Goal: Information Seeking & Learning: Learn about a topic

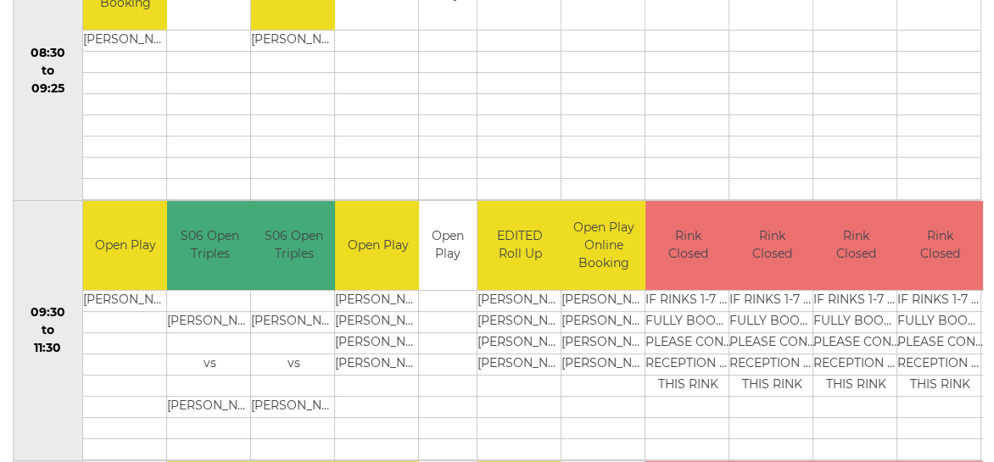
scroll to position [170, 0]
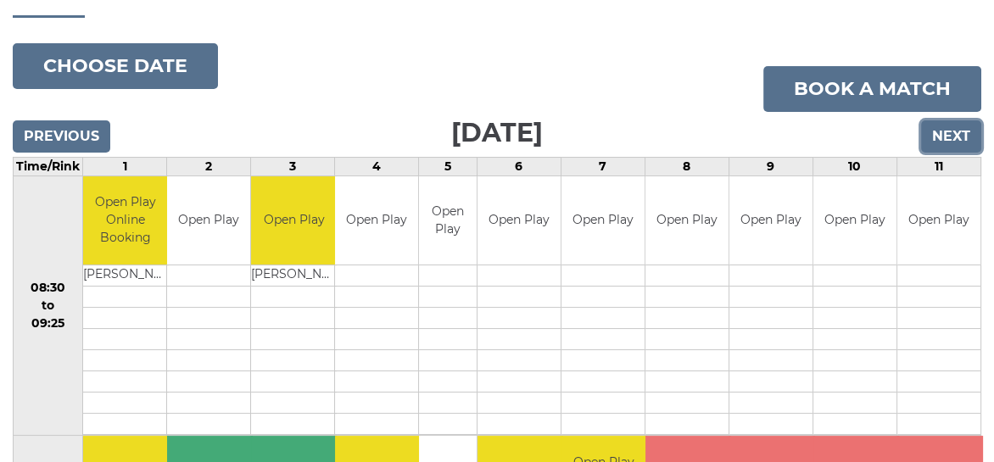
click at [962, 132] on input "Next" at bounding box center [951, 136] width 60 height 32
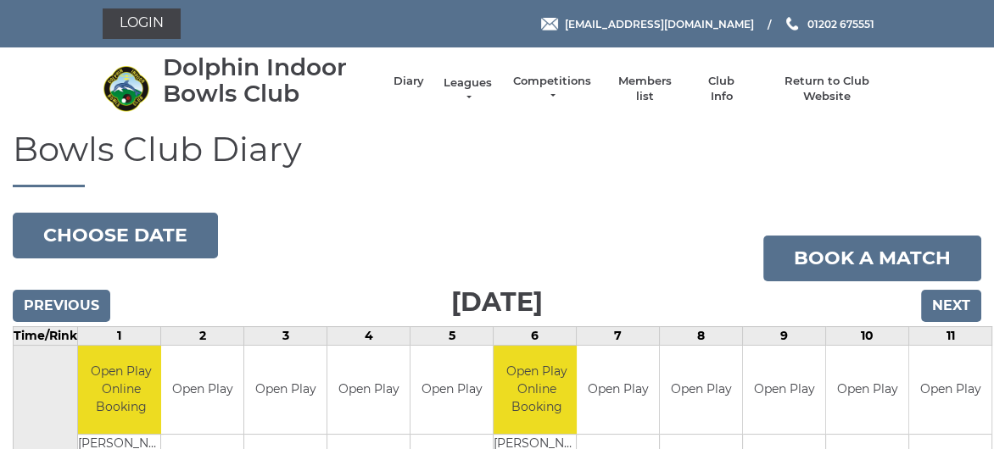
click at [467, 81] on link "Leagues" at bounding box center [467, 90] width 53 height 31
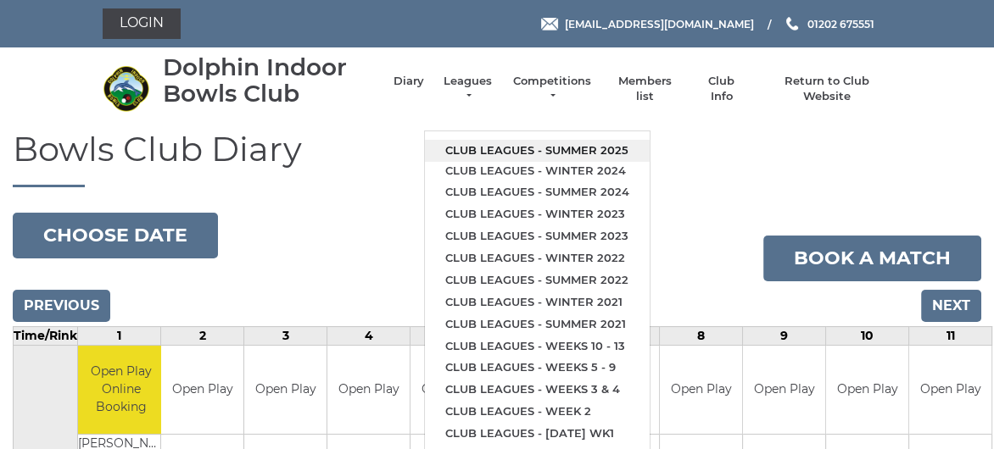
click at [492, 142] on link "Club leagues - Summer 2025" at bounding box center [537, 151] width 225 height 22
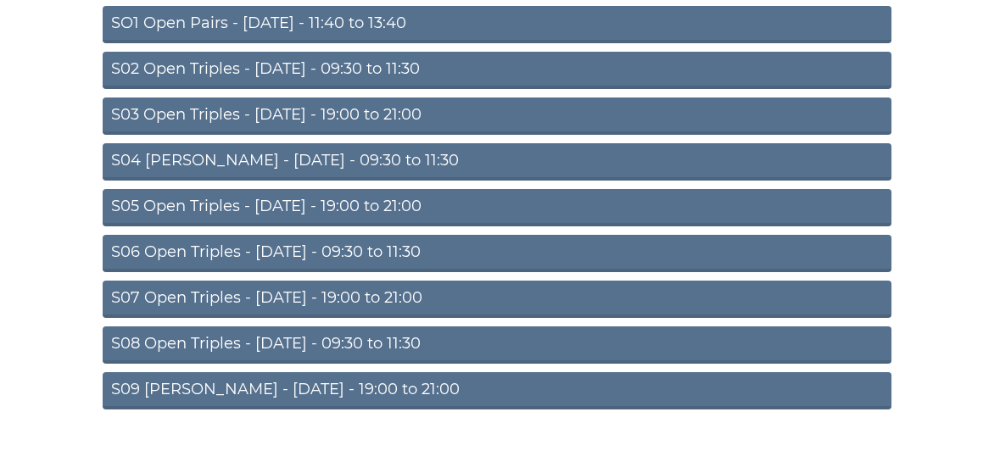
scroll to position [251, 0]
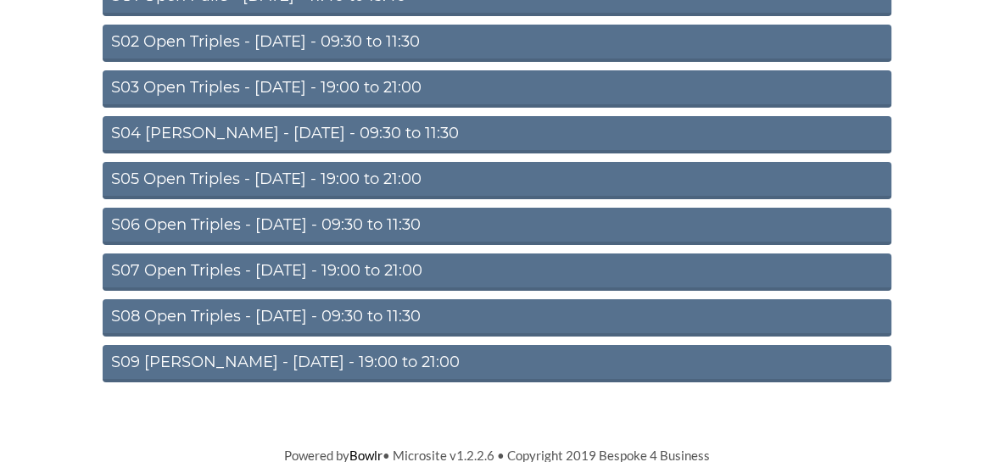
click at [300, 223] on link "S06 Open Triples - Thursday - 09:30 to 11:30" at bounding box center [497, 226] width 789 height 37
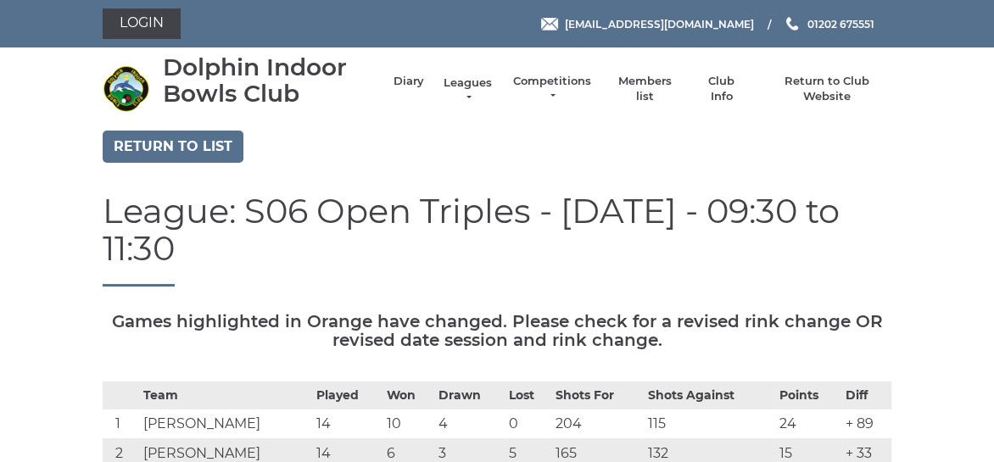
click at [467, 79] on link "Leagues" at bounding box center [467, 90] width 53 height 31
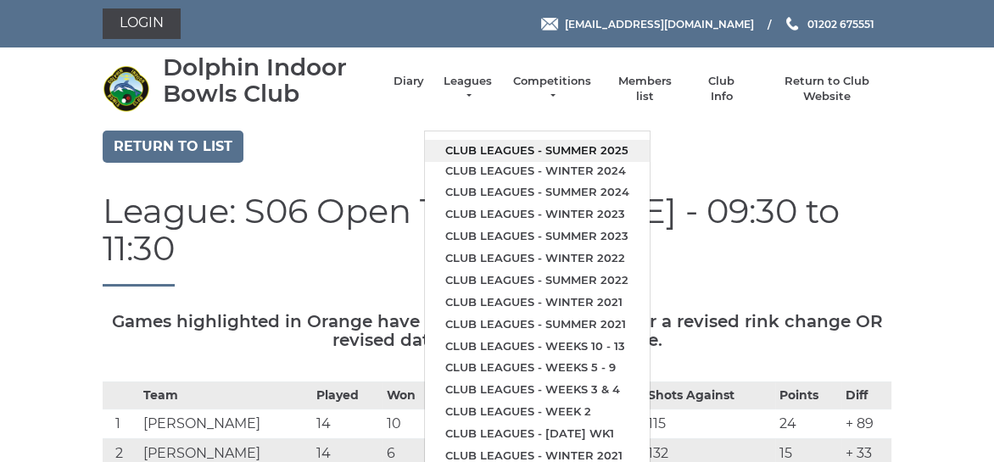
click at [496, 147] on link "Club leagues - Summer 2025" at bounding box center [537, 151] width 225 height 22
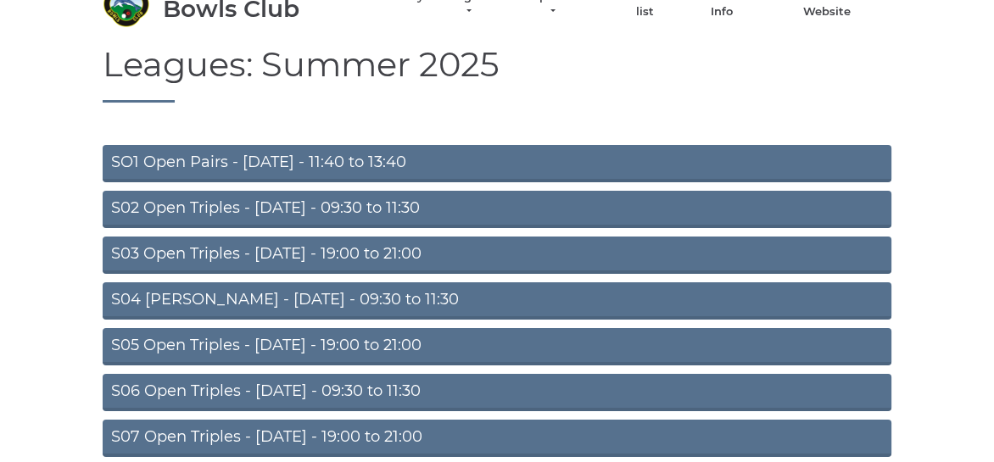
scroll to position [251, 0]
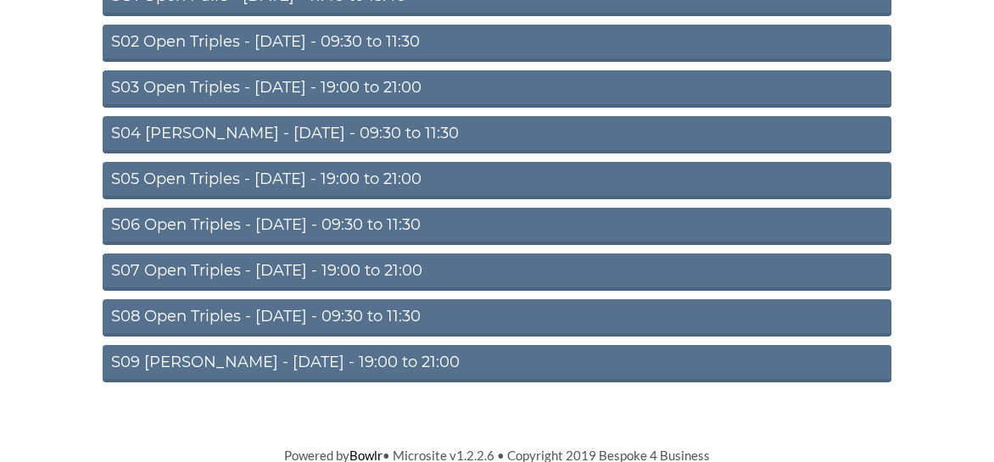
click at [308, 310] on link "S08 Open Triples - [DATE] - 09:30 to 11:30" at bounding box center [497, 317] width 789 height 37
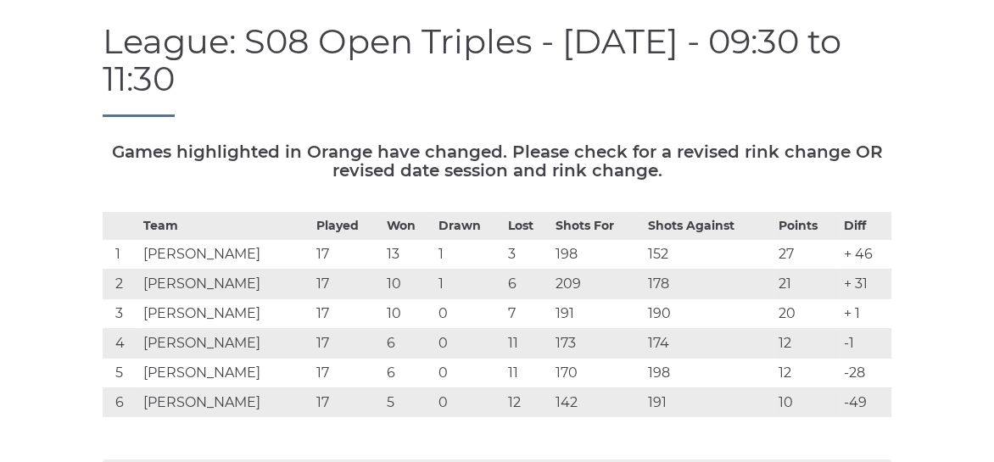
scroll to position [170, 0]
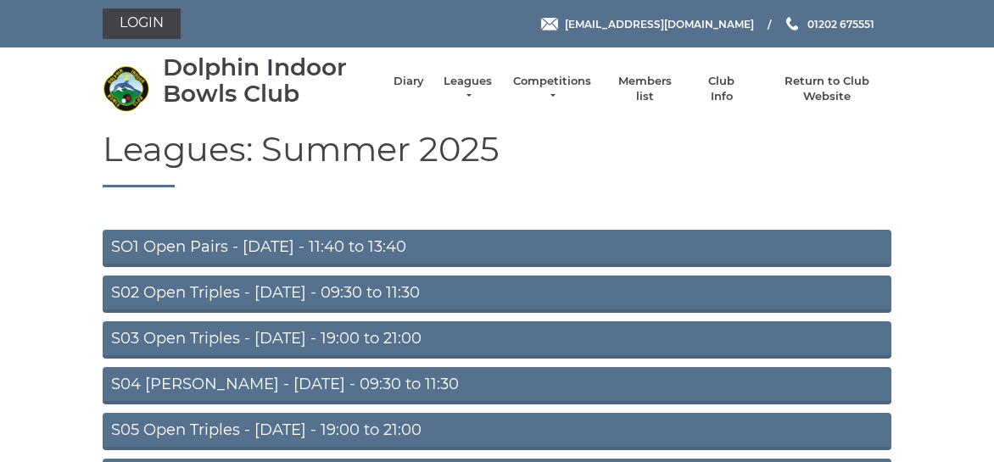
scroll to position [243, 0]
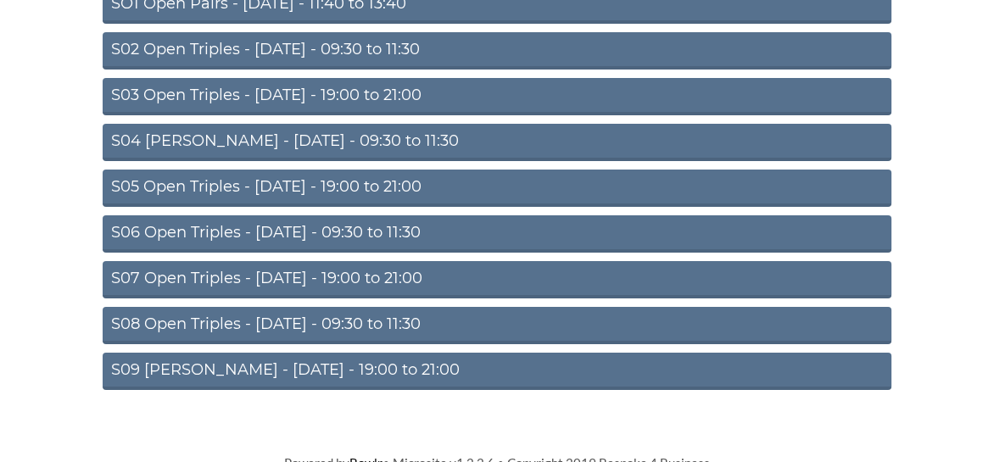
click at [286, 320] on link "S08 Open Triples - Friday - 09:30 to 11:30" at bounding box center [497, 325] width 789 height 37
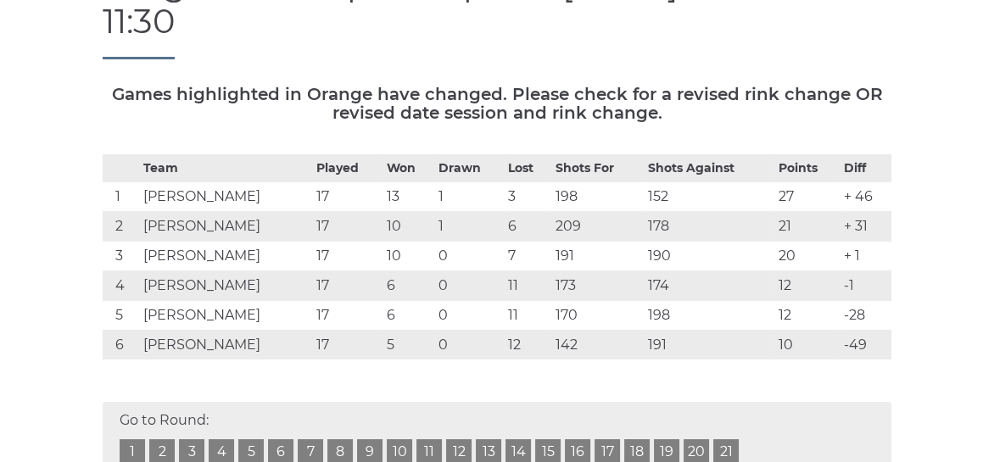
scroll to position [254, 0]
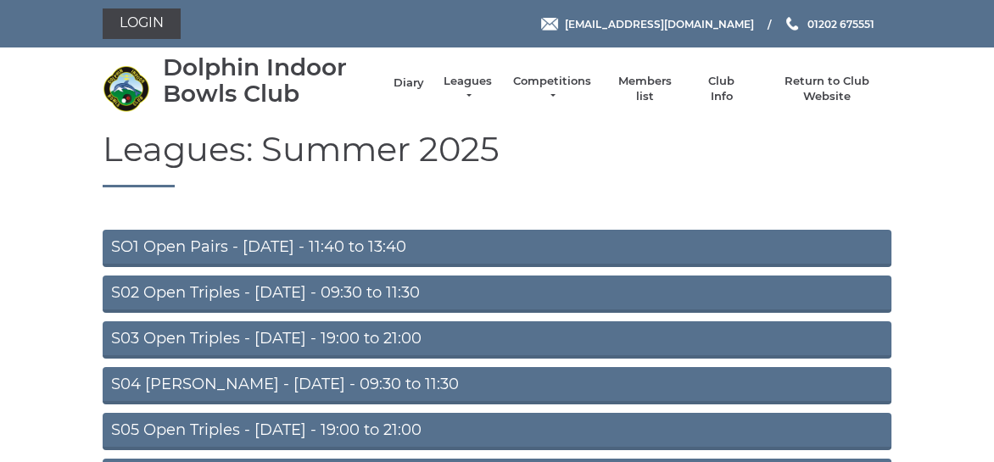
click at [405, 83] on link "Diary" at bounding box center [408, 82] width 31 height 15
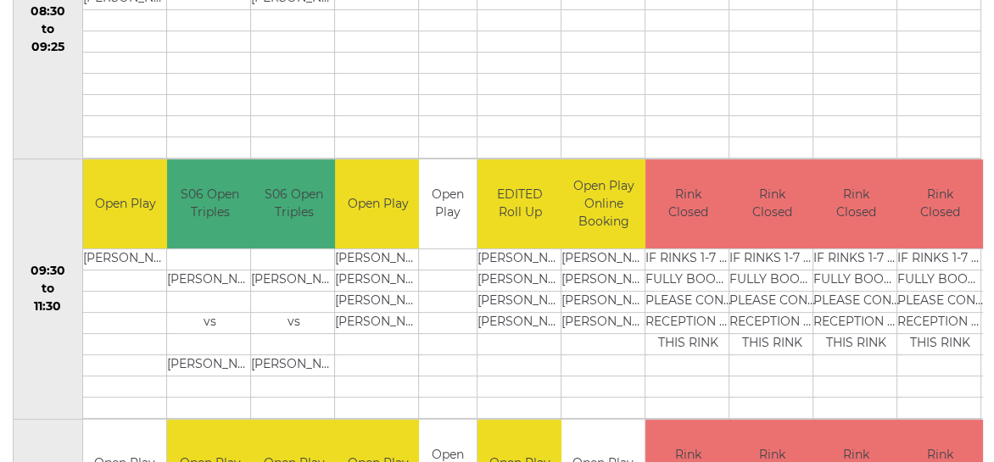
scroll to position [254, 0]
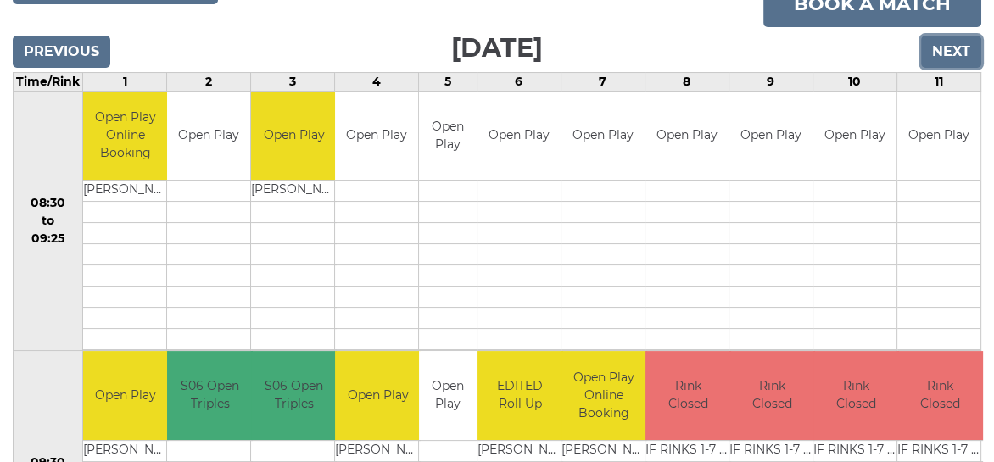
click at [957, 40] on input "Next" at bounding box center [951, 52] width 60 height 32
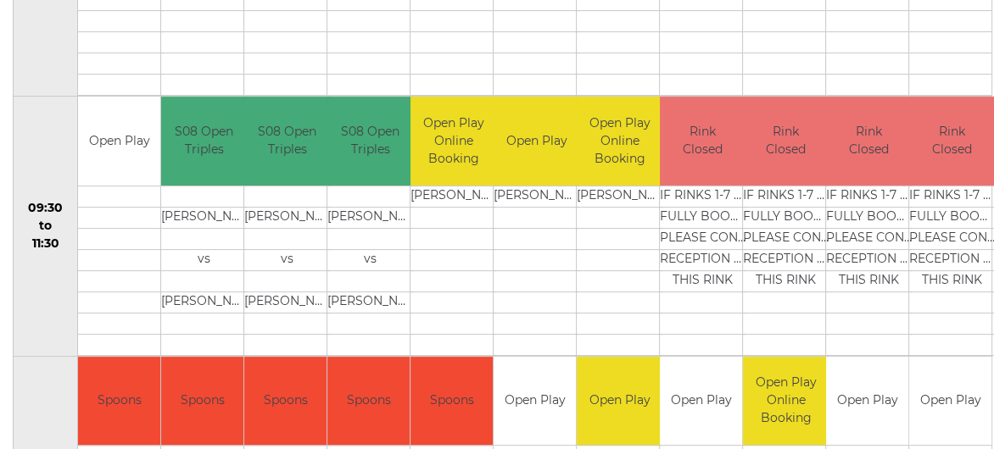
scroll to position [594, 0]
